Goal: Task Accomplishment & Management: Use online tool/utility

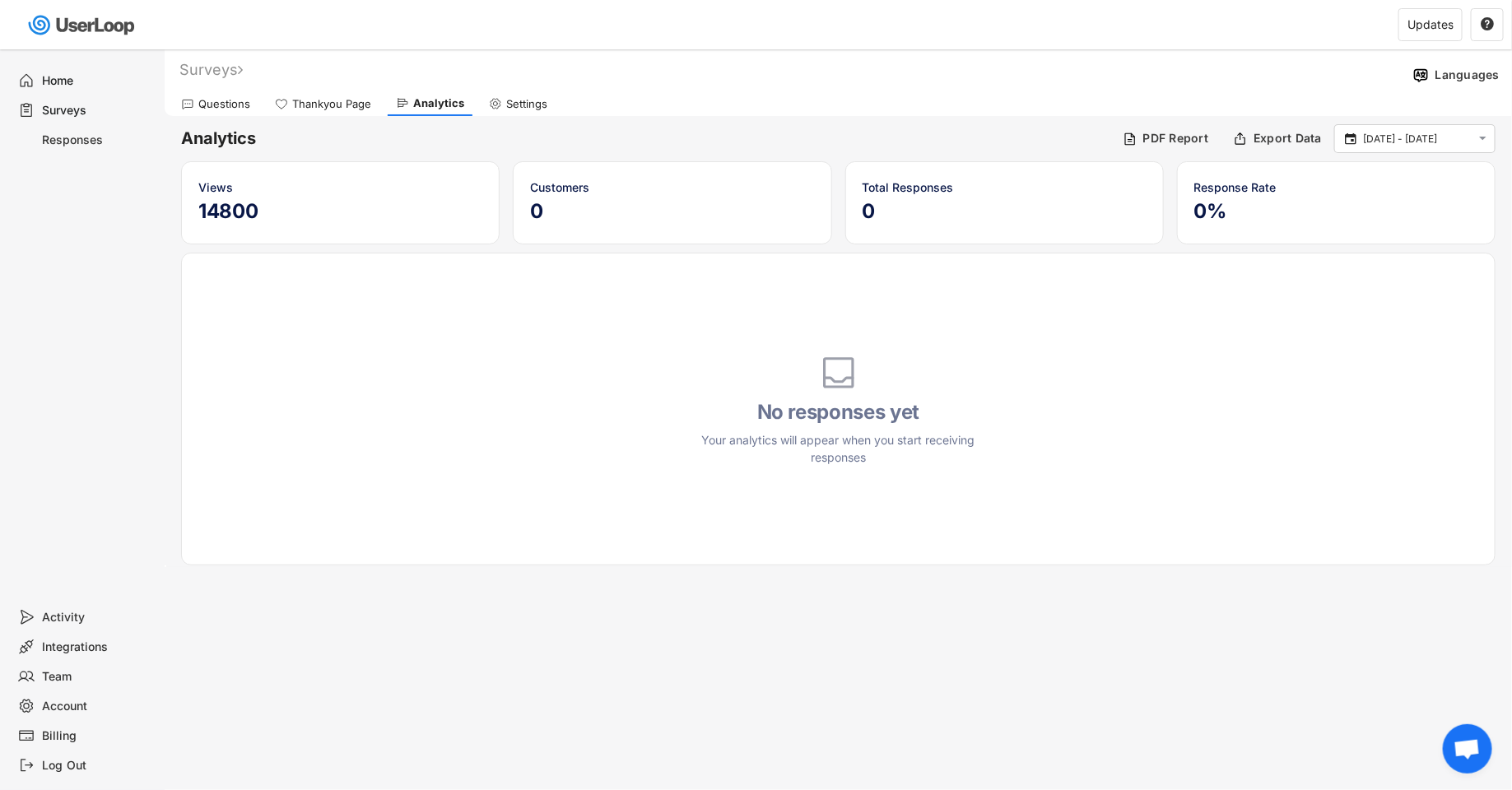
click at [100, 84] on div "Home" at bounding box center [97, 81] width 109 height 15
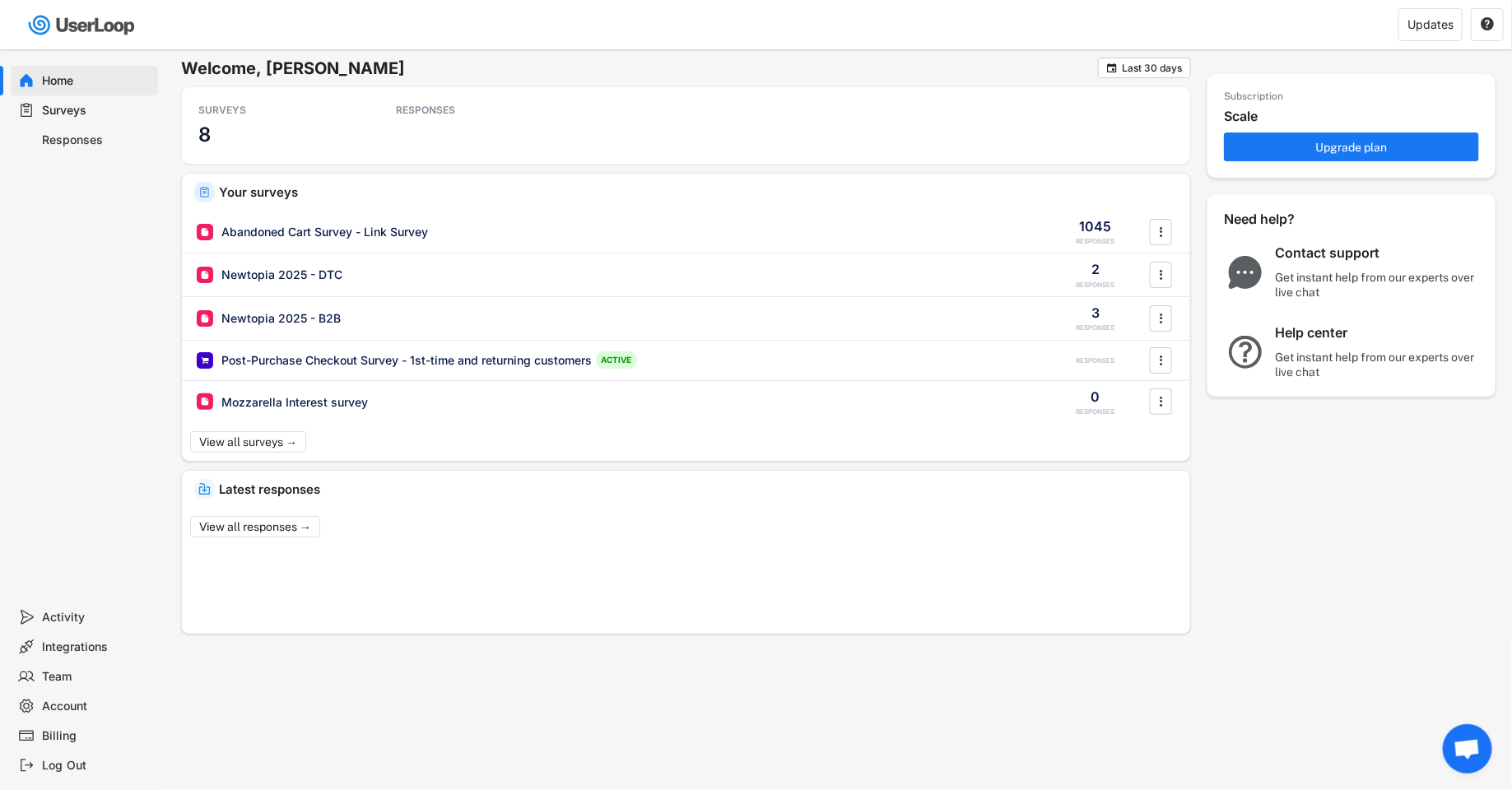
click at [103, 112] on div "Surveys" at bounding box center [97, 111] width 109 height 15
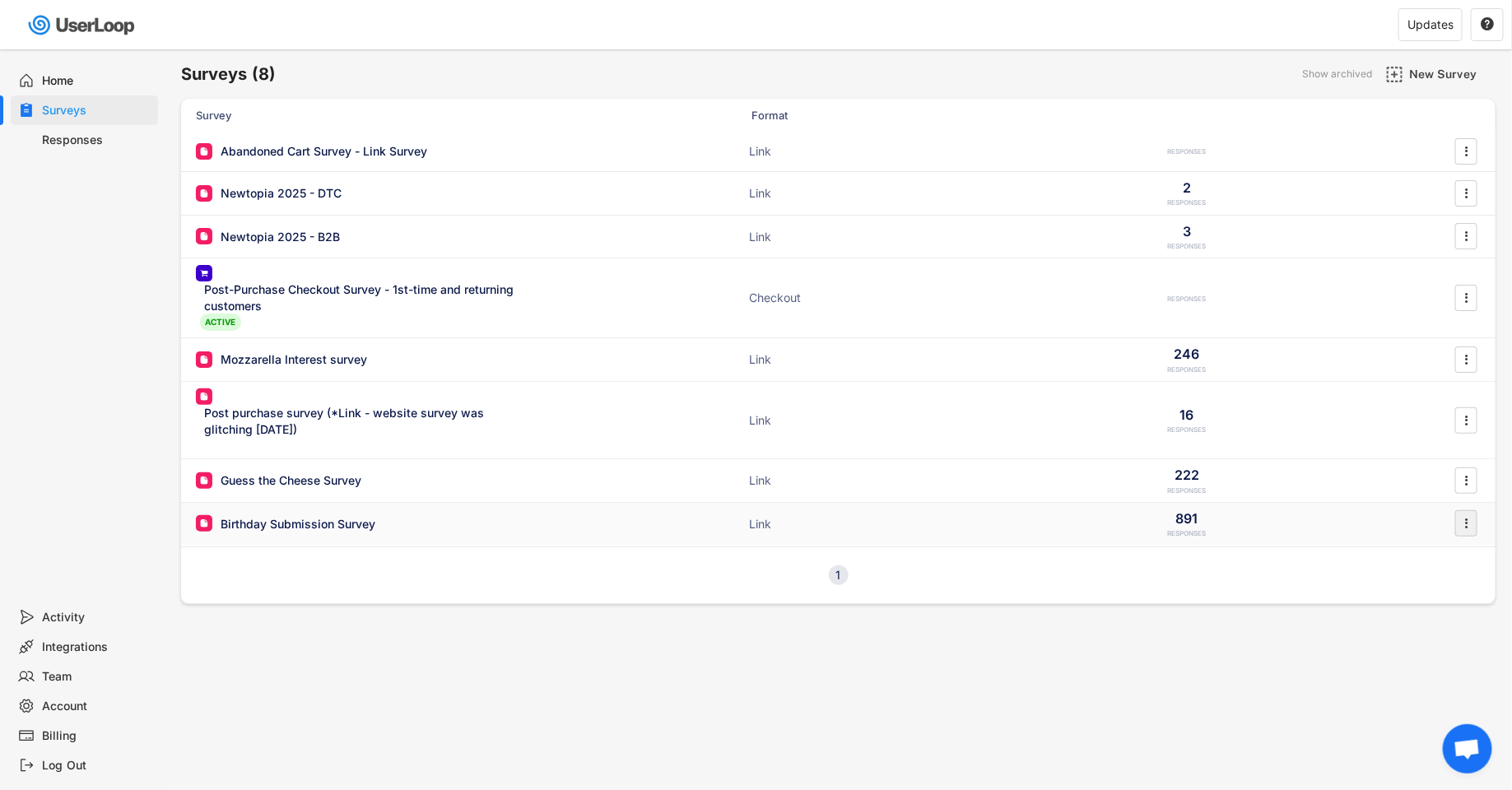
click at [1468, 523] on icon "" at bounding box center [1466, 523] width 16 height 25
click at [1424, 661] on div "Export Data" at bounding box center [1431, 654] width 130 height 25
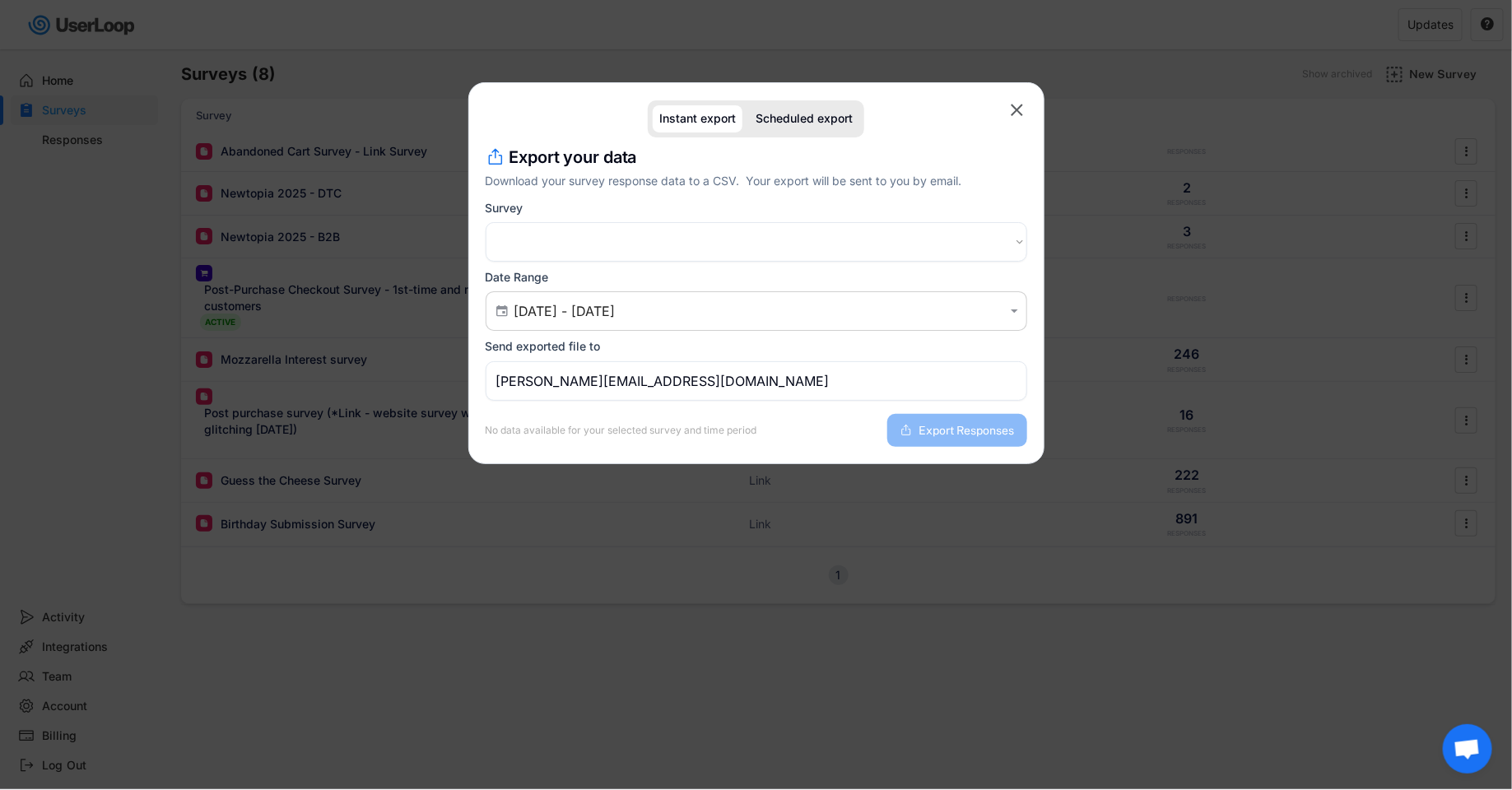
select select ""1348695171700984260__LOOKUP__1743693308619x170012872959590400""
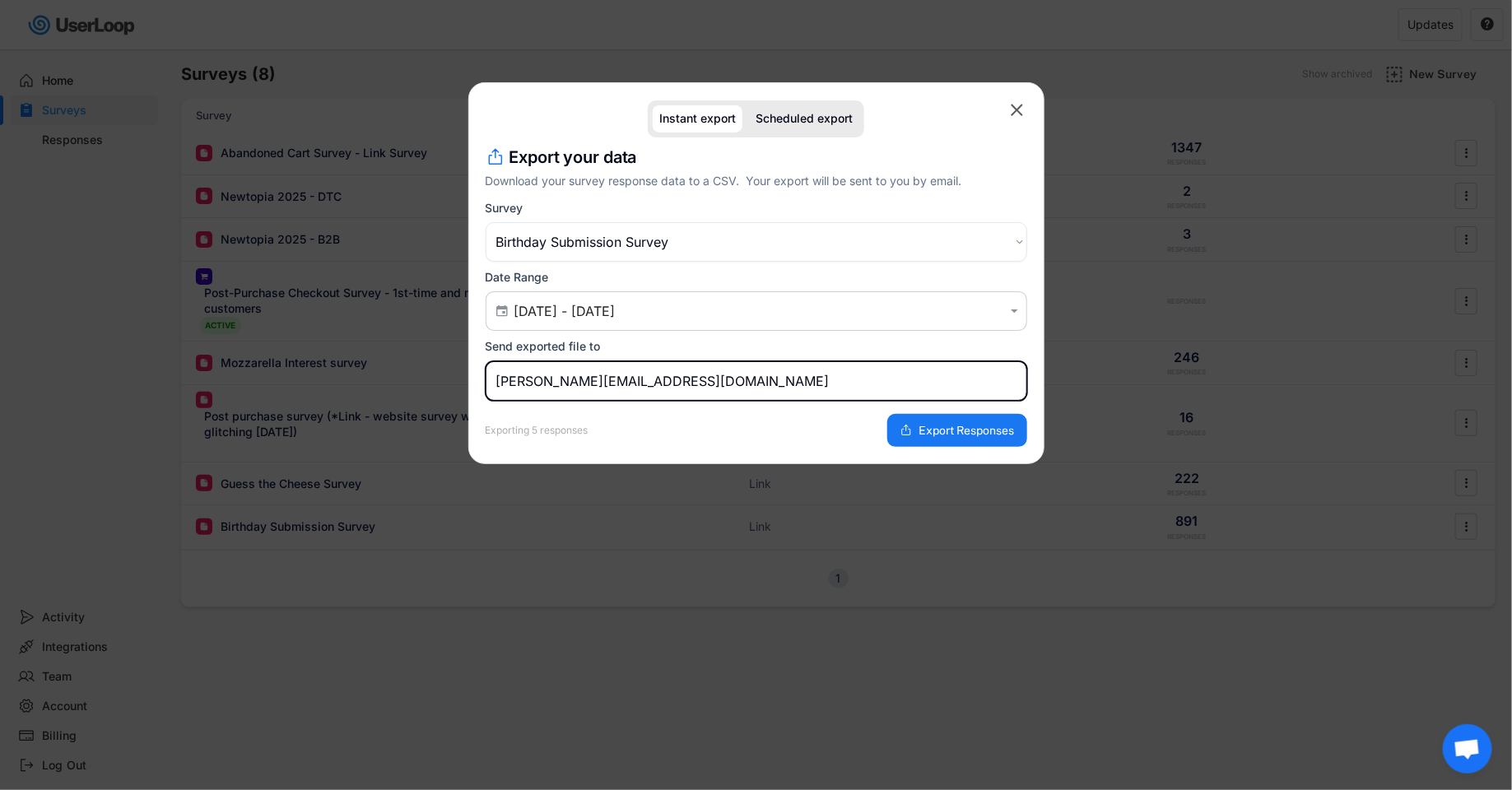
click at [502, 387] on input "[PERSON_NAME][EMAIL_ADDRESS][DOMAIN_NAME]" at bounding box center [756, 380] width 542 height 39
type input "[EMAIL_ADDRESS][DOMAIN_NAME]"
click at [756, 414] on div "Exporting 5 responses Export Responses" at bounding box center [756, 424] width 542 height 46
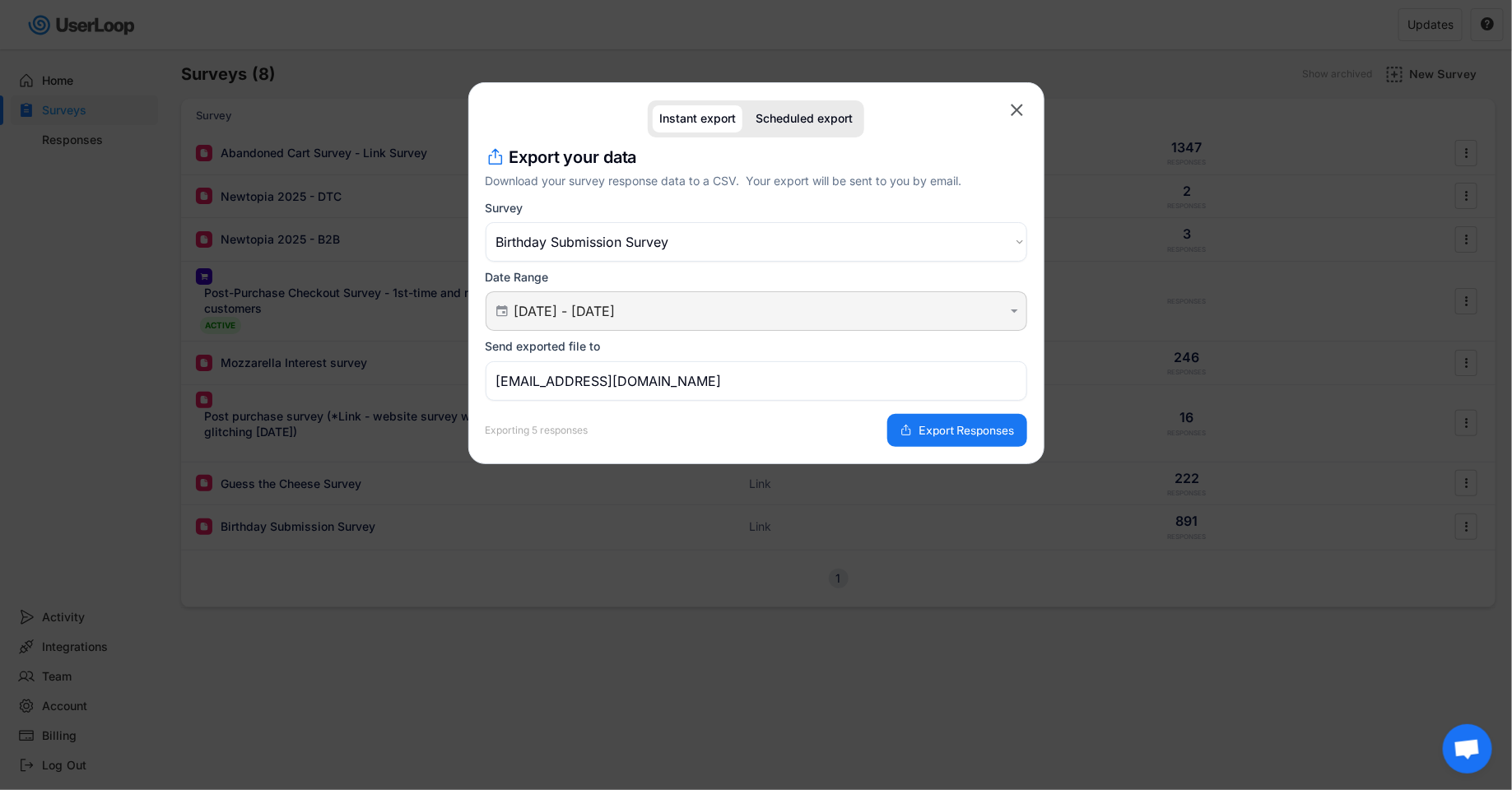
click at [748, 320] on div " [DATE] - [DATE] " at bounding box center [756, 310] width 542 height 39
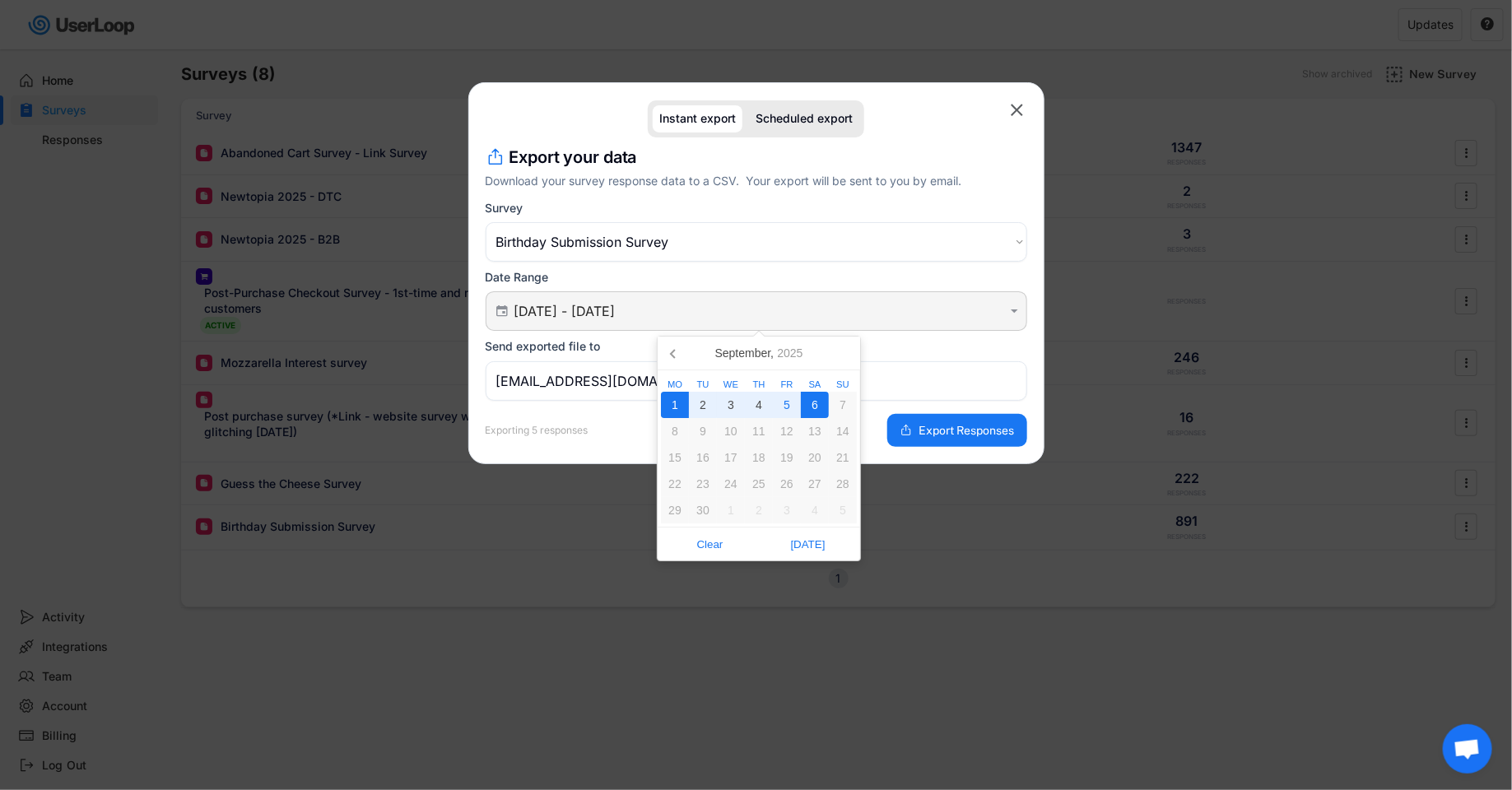
click at [778, 310] on input "[DATE] - [DATE]" at bounding box center [758, 310] width 489 height 16
click at [670, 355] on icon at bounding box center [674, 353] width 27 height 27
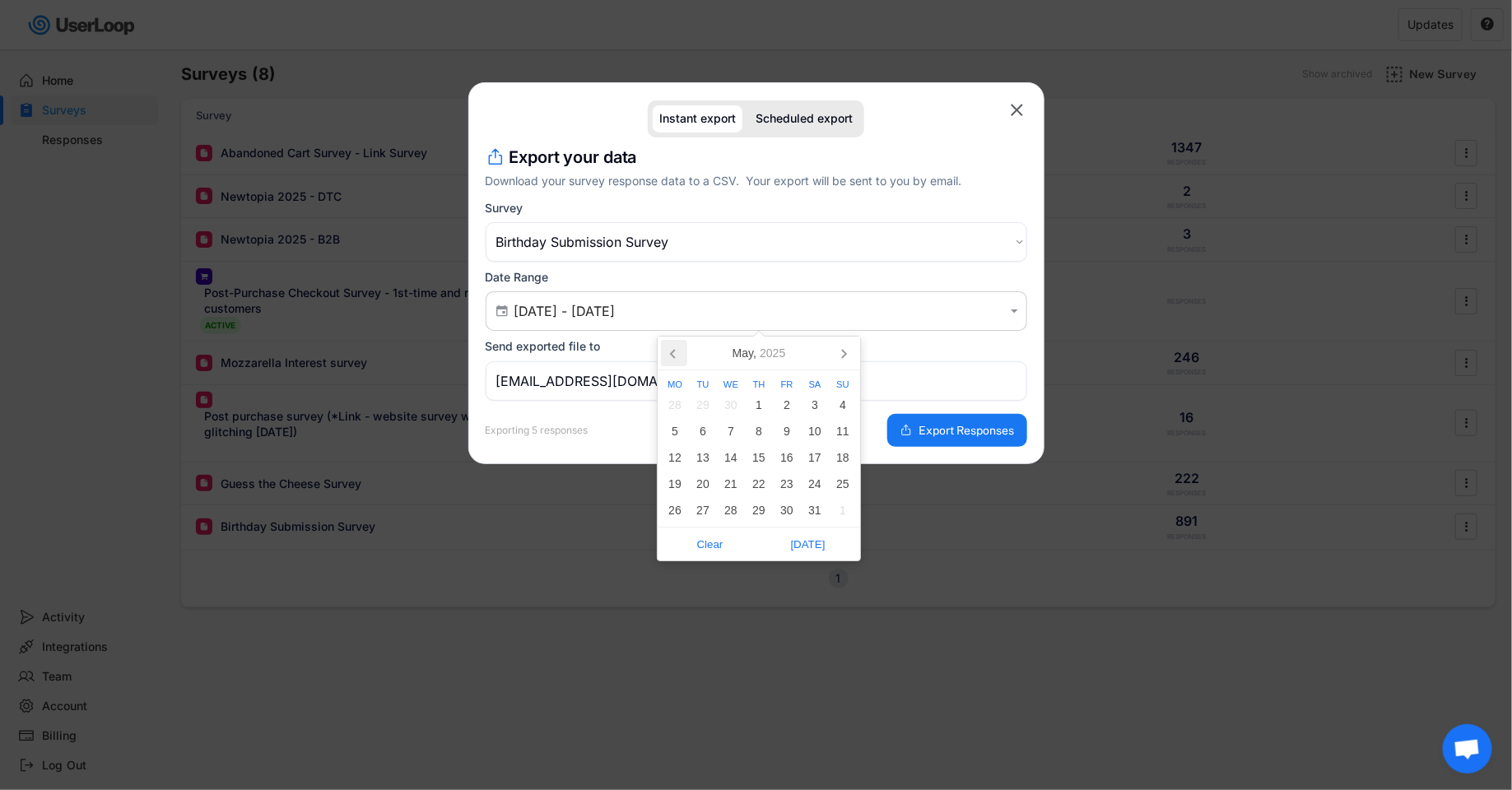
click at [670, 355] on icon at bounding box center [674, 353] width 27 height 27
click at [690, 426] on div "4" at bounding box center [702, 432] width 28 height 27
click at [844, 361] on icon at bounding box center [843, 353] width 27 height 27
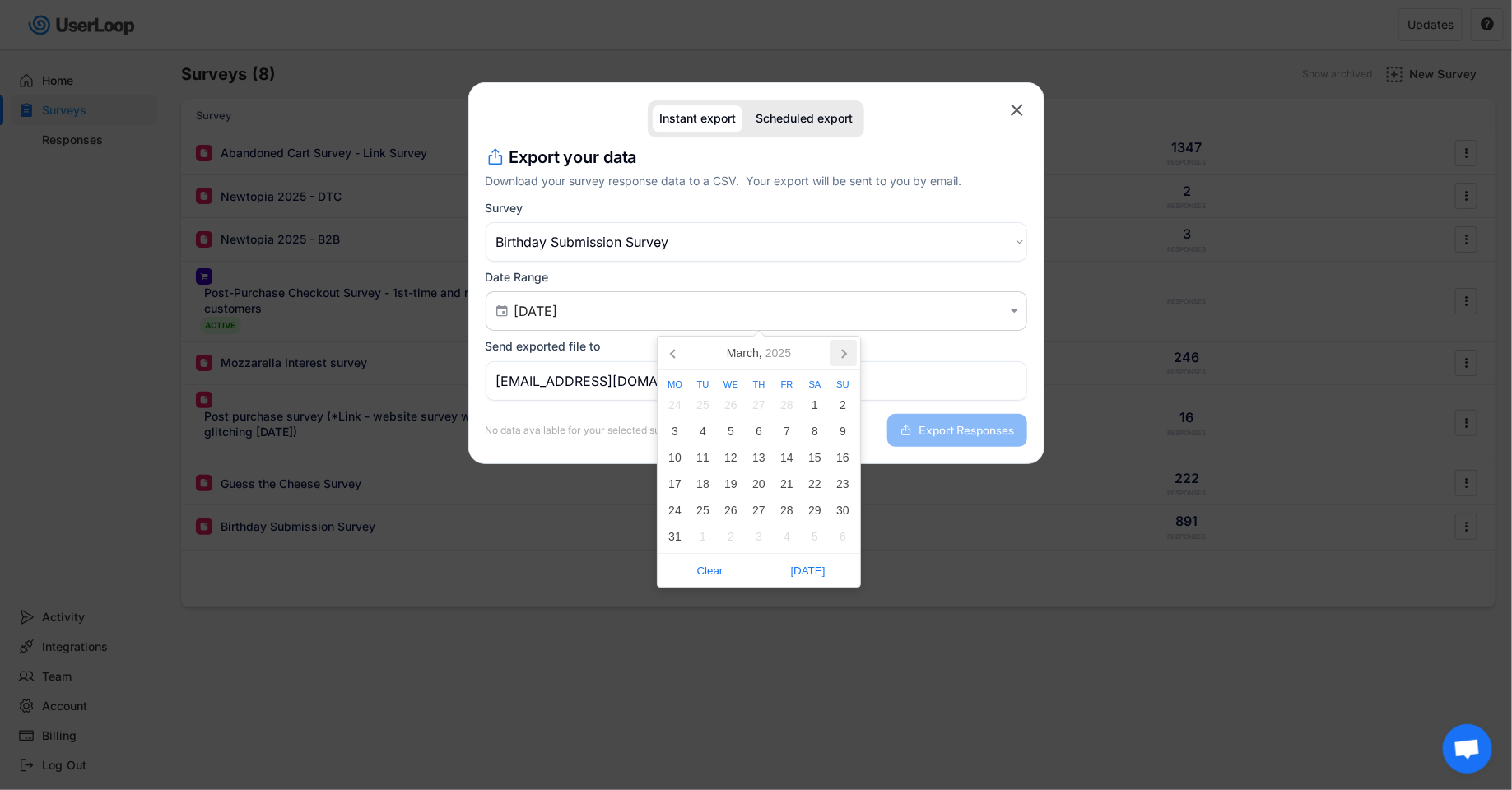
click at [844, 361] on icon at bounding box center [843, 353] width 27 height 27
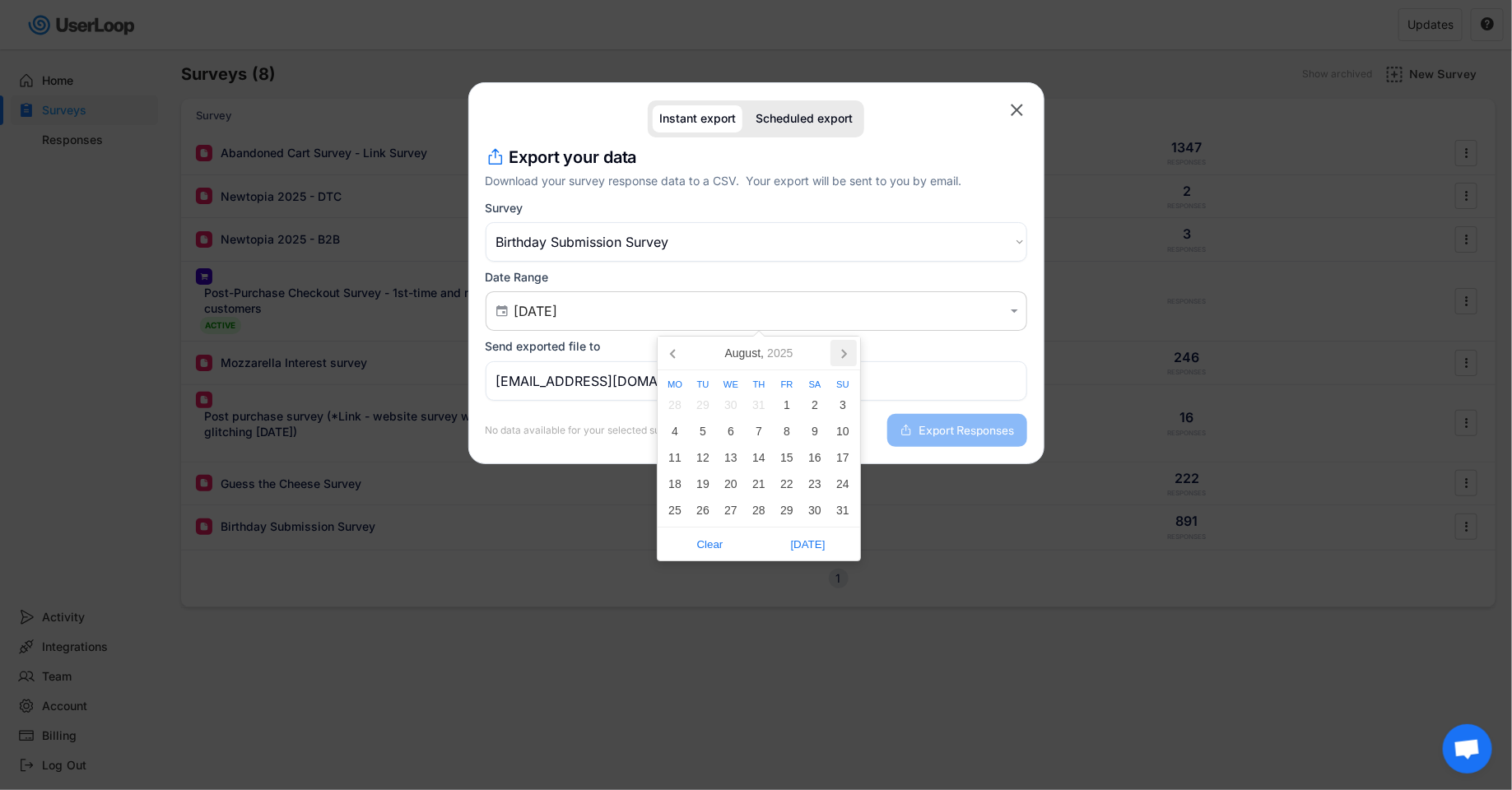
click at [844, 361] on icon at bounding box center [843, 353] width 27 height 27
click at [818, 401] on div "6" at bounding box center [814, 405] width 28 height 27
type input "[DATE] - [DATE]"
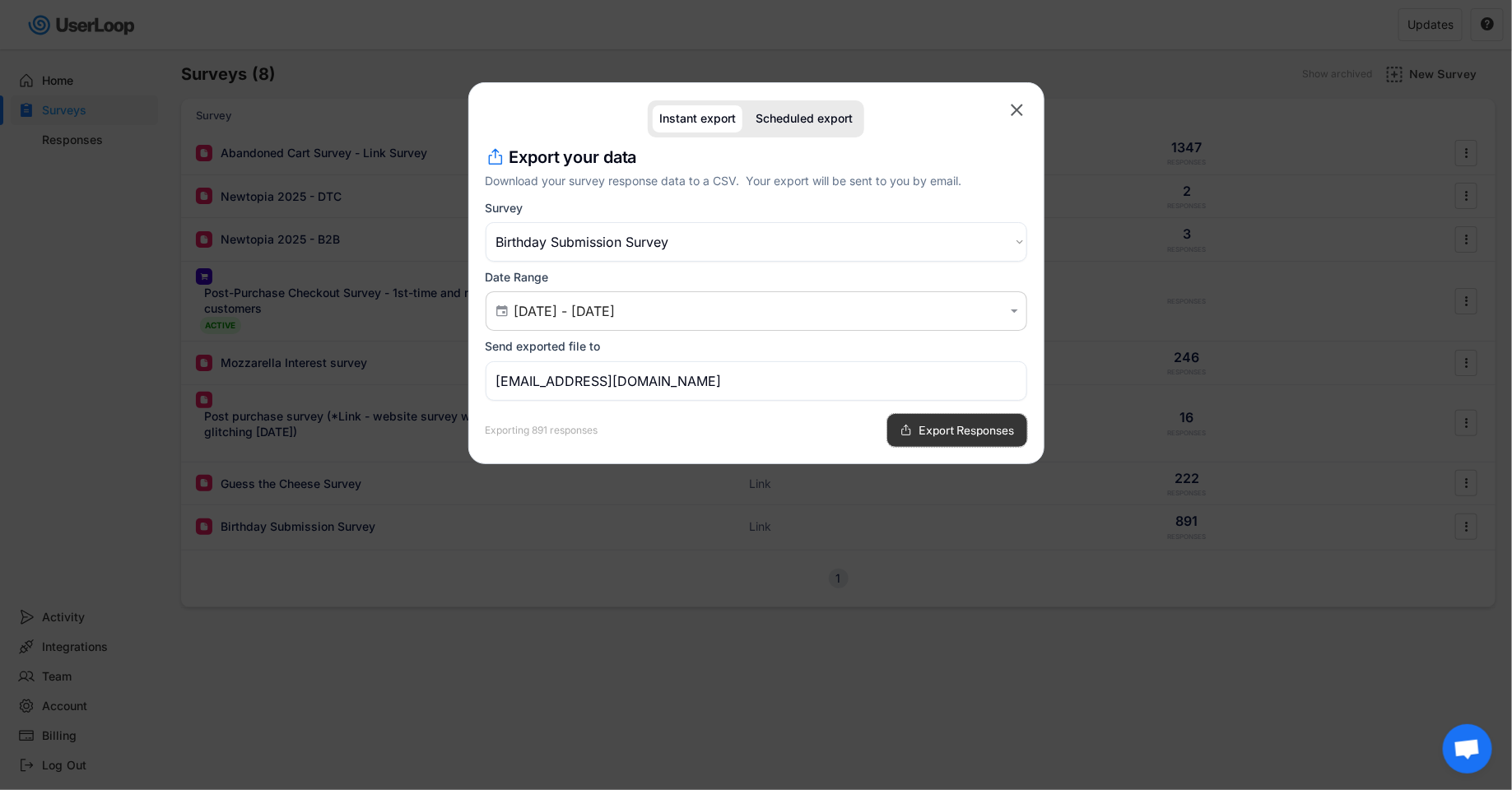
click at [900, 426] on icon at bounding box center [906, 431] width 13 height 13
